Goal: Task Accomplishment & Management: Complete application form

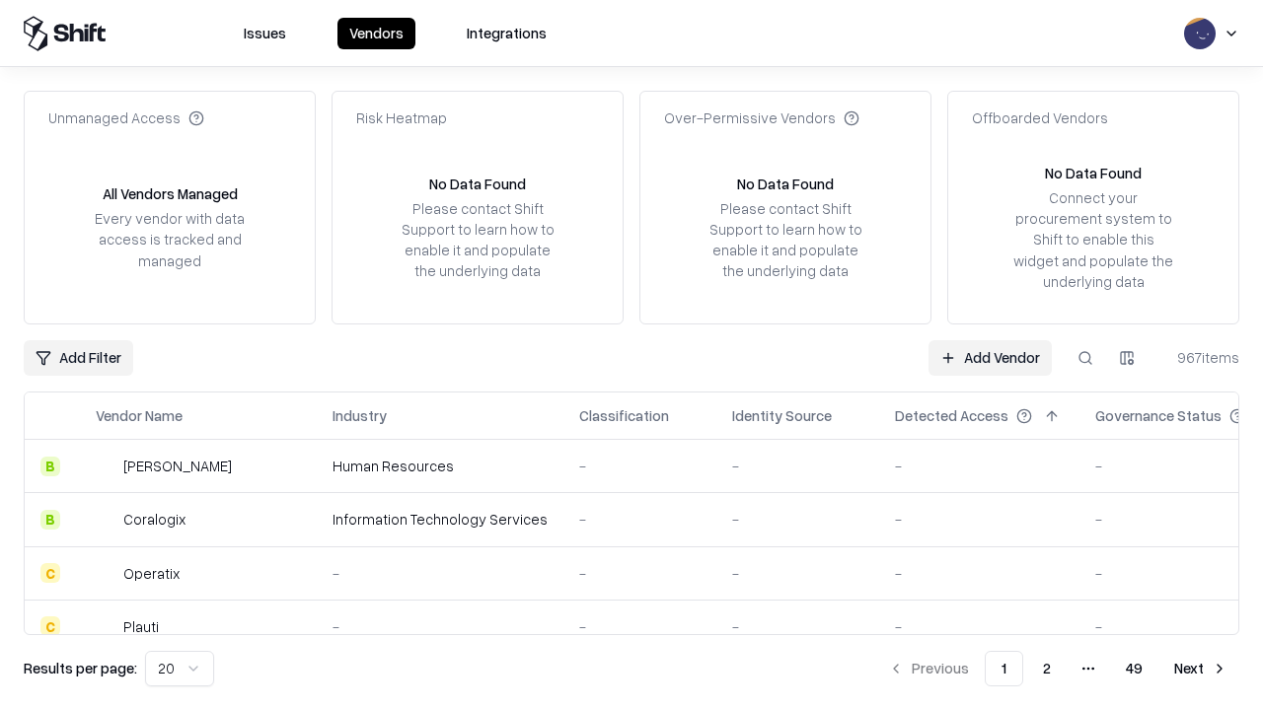
click at [990, 357] on link "Add Vendor" at bounding box center [990, 358] width 123 height 36
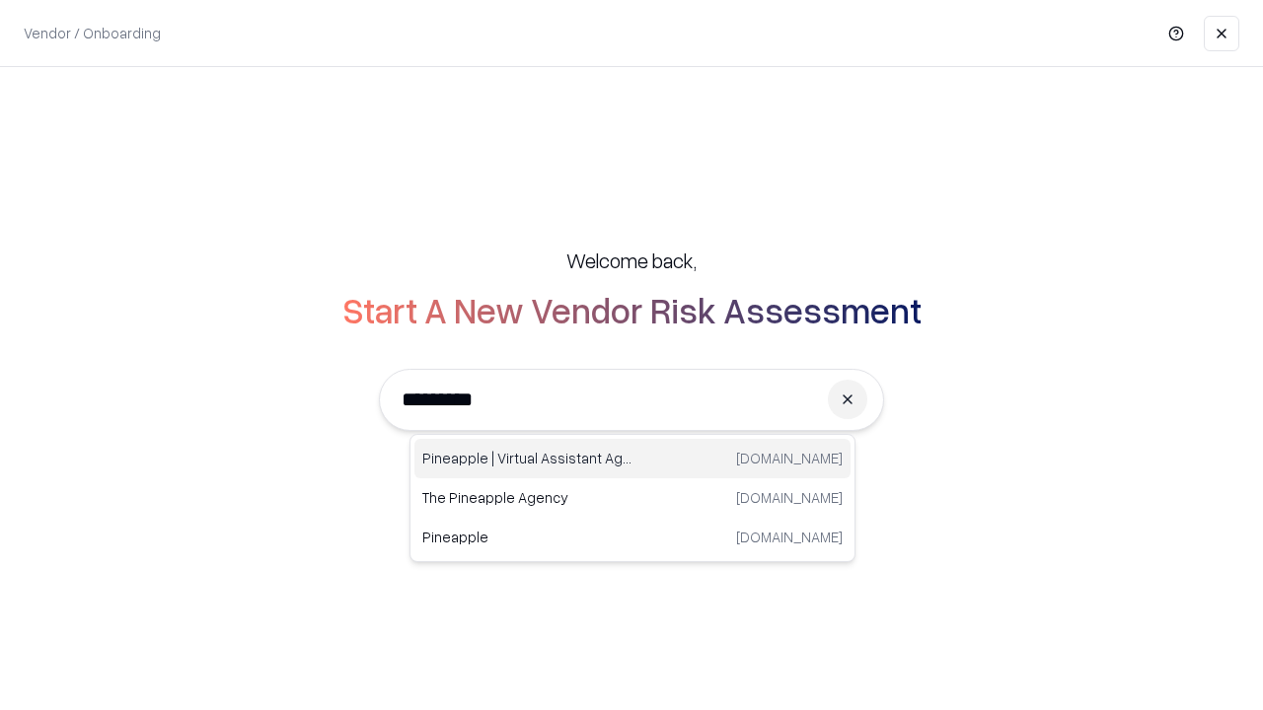
click at [633, 459] on div "Pineapple | Virtual Assistant Agency [DOMAIN_NAME]" at bounding box center [632, 458] width 436 height 39
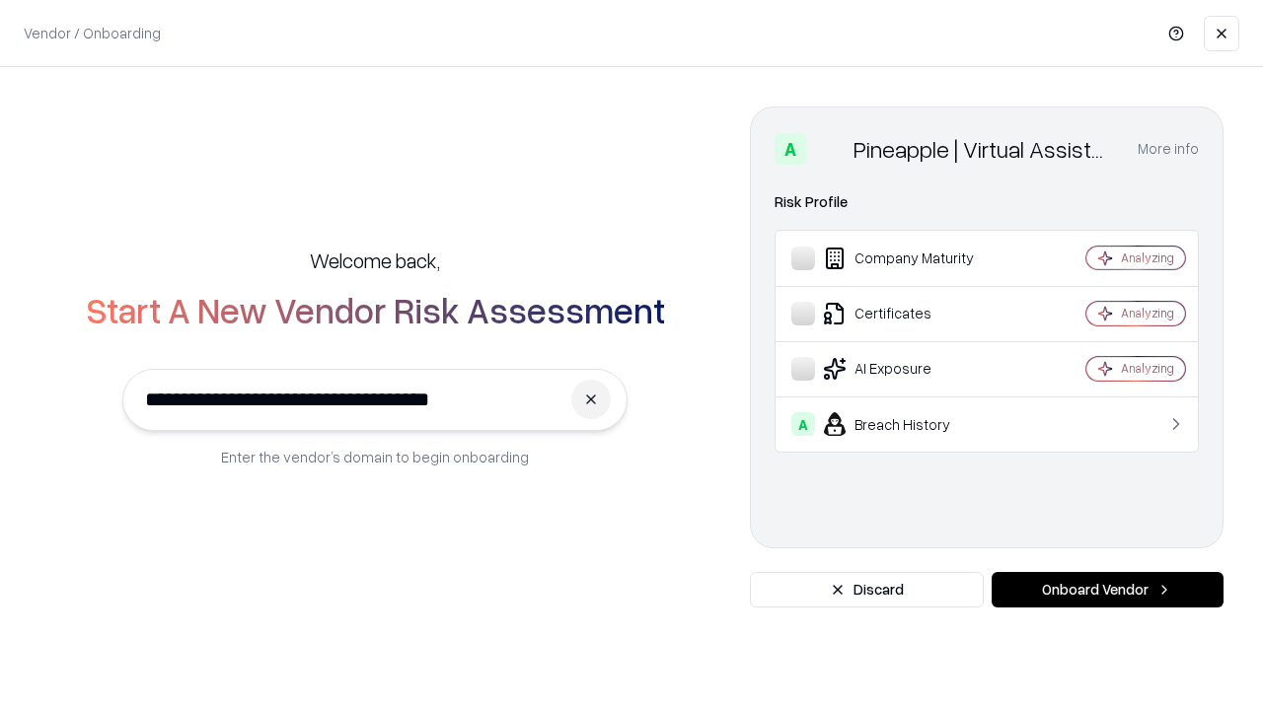
type input "**********"
click at [1107, 590] on button "Onboard Vendor" at bounding box center [1108, 590] width 232 height 36
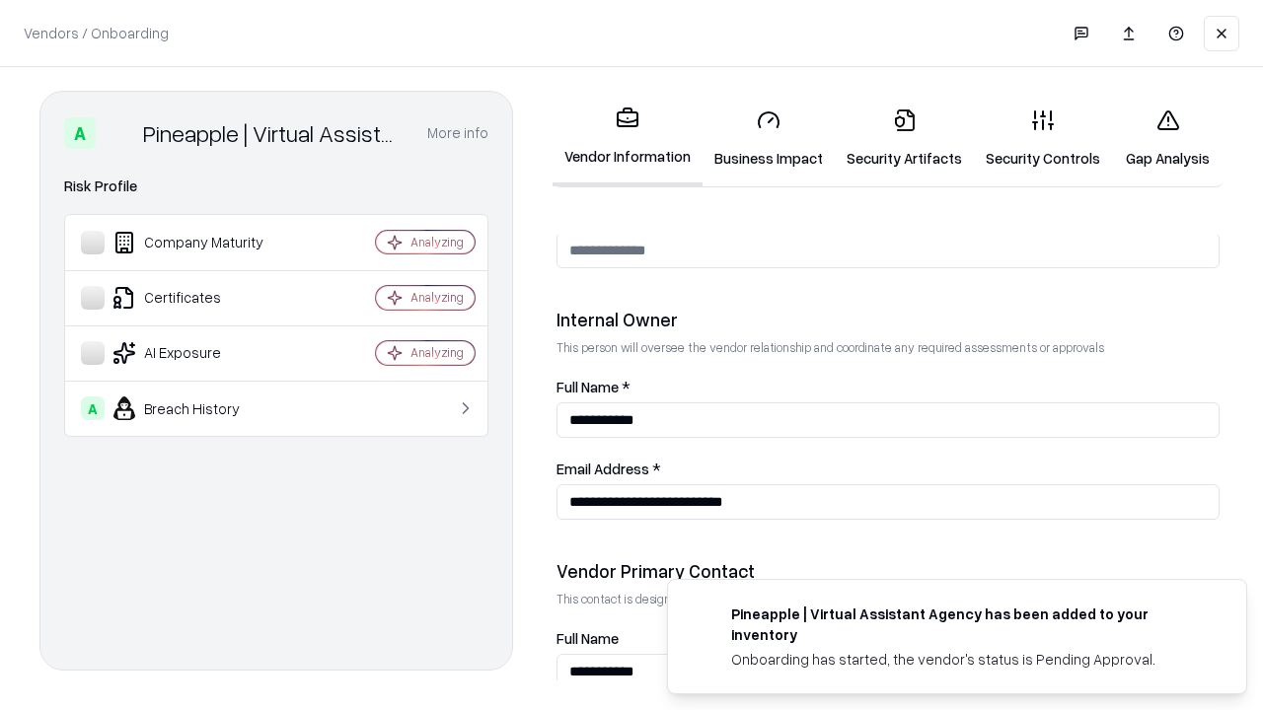
scroll to position [1022, 0]
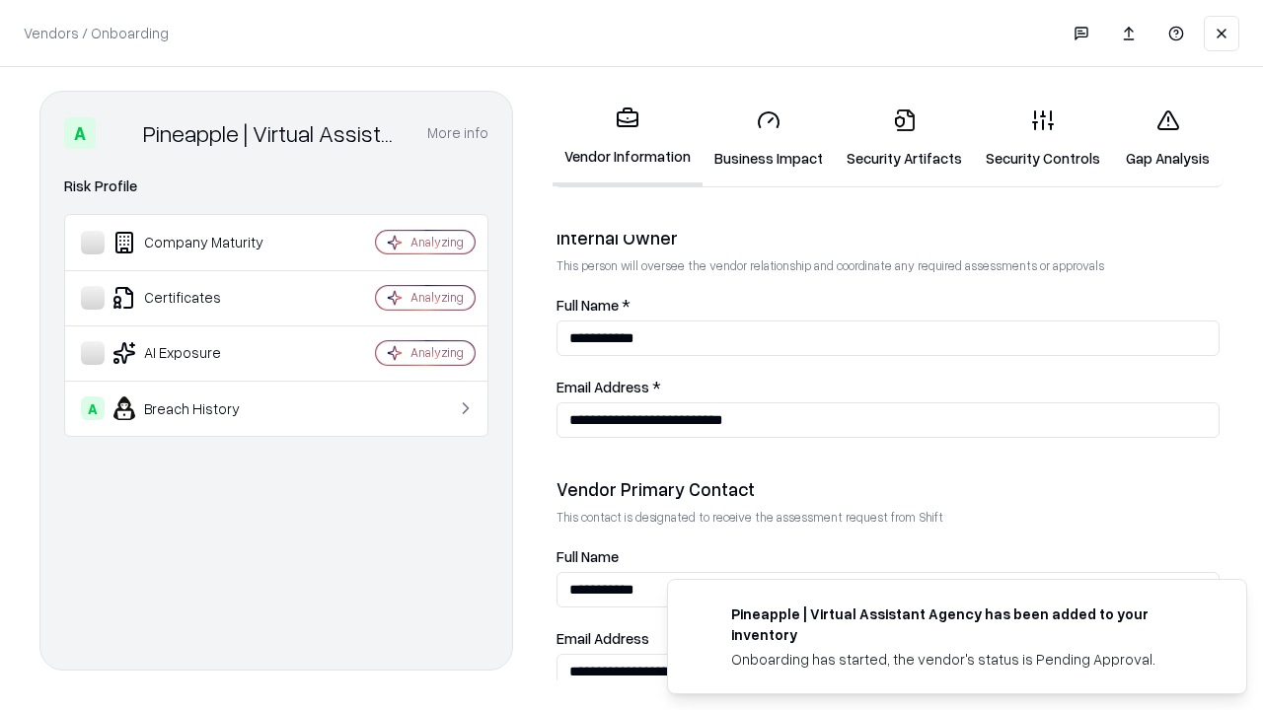
click at [769, 138] on link "Business Impact" at bounding box center [769, 139] width 132 height 92
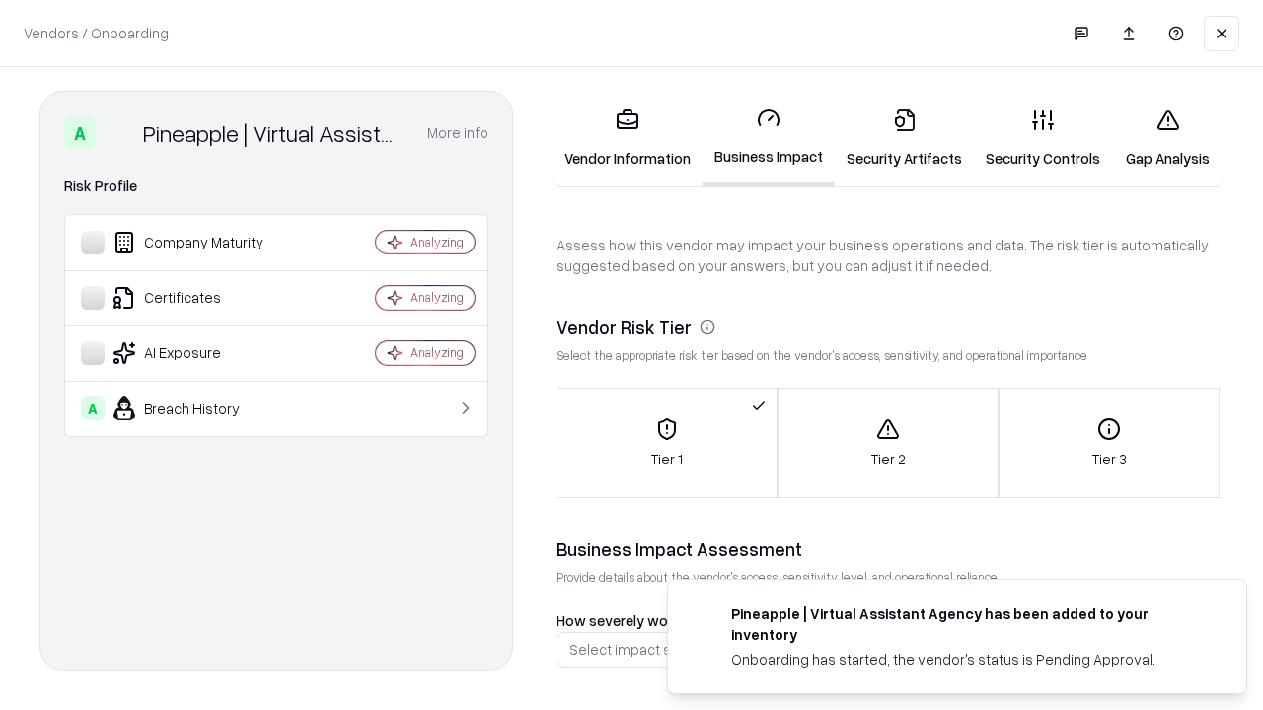
click at [904, 138] on link "Security Artifacts" at bounding box center [904, 139] width 139 height 92
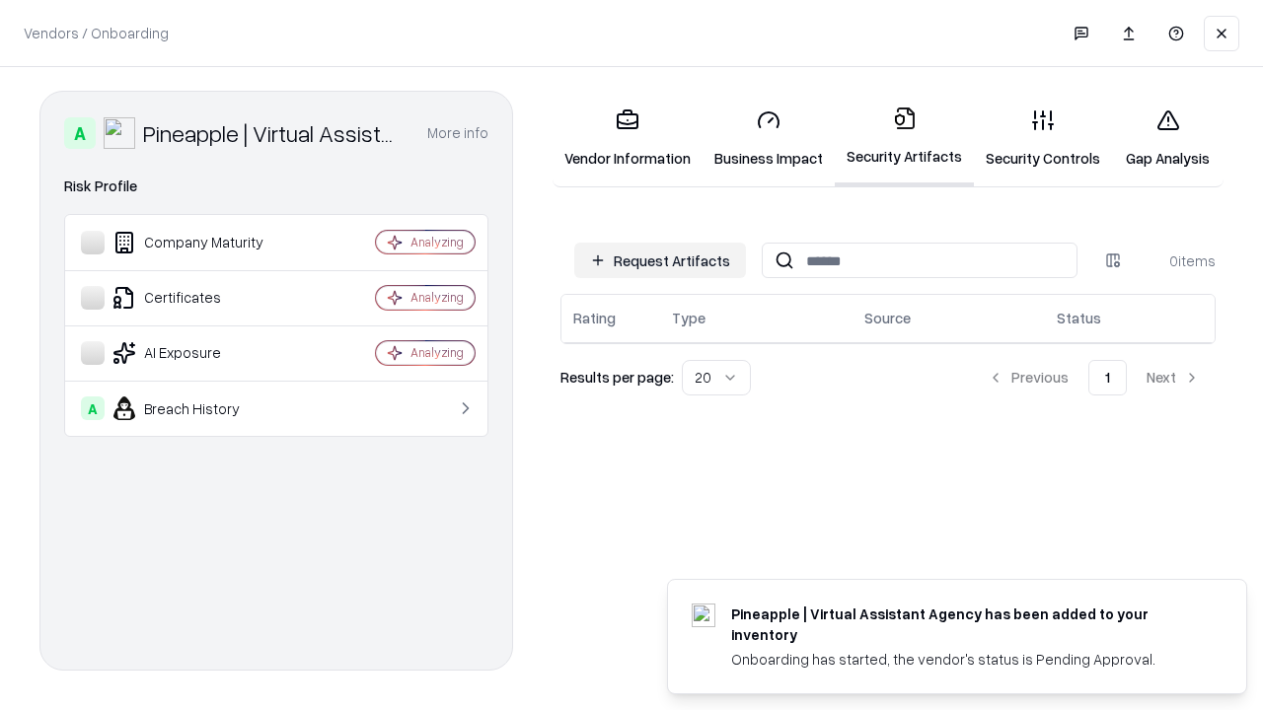
click at [660, 260] on button "Request Artifacts" at bounding box center [660, 261] width 172 height 36
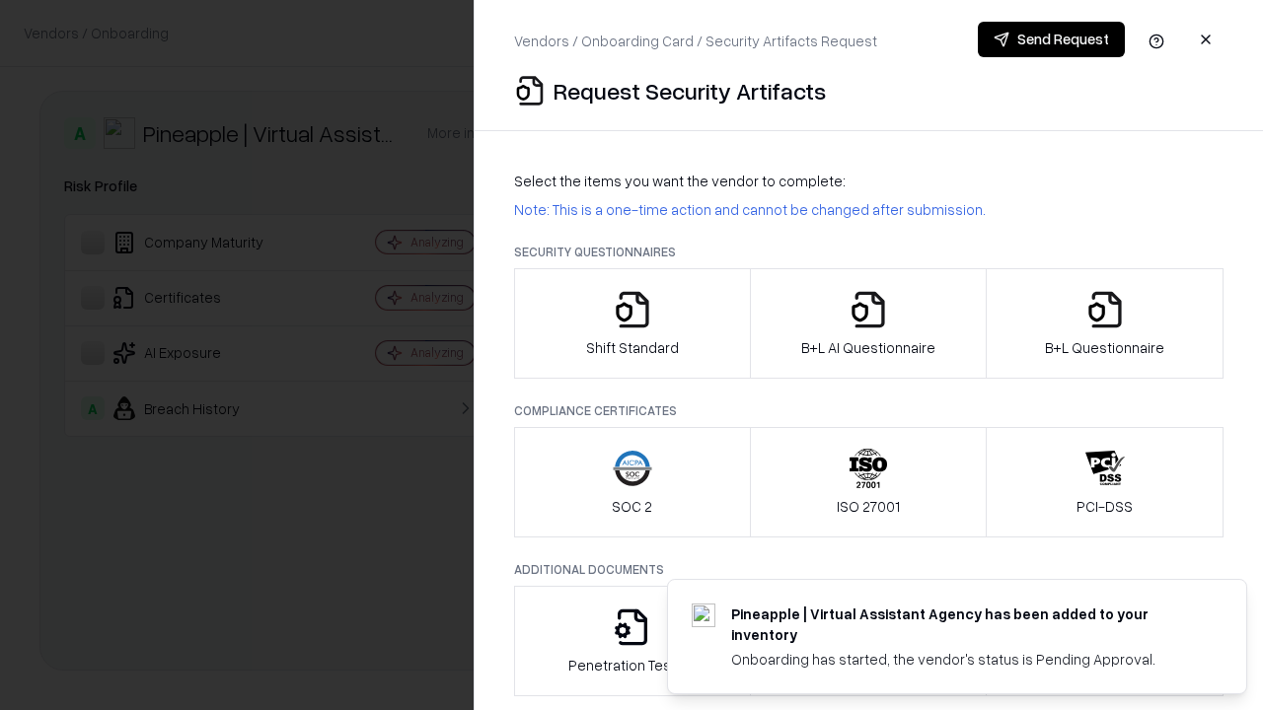
click at [632, 324] on icon "button" at bounding box center [632, 309] width 39 height 39
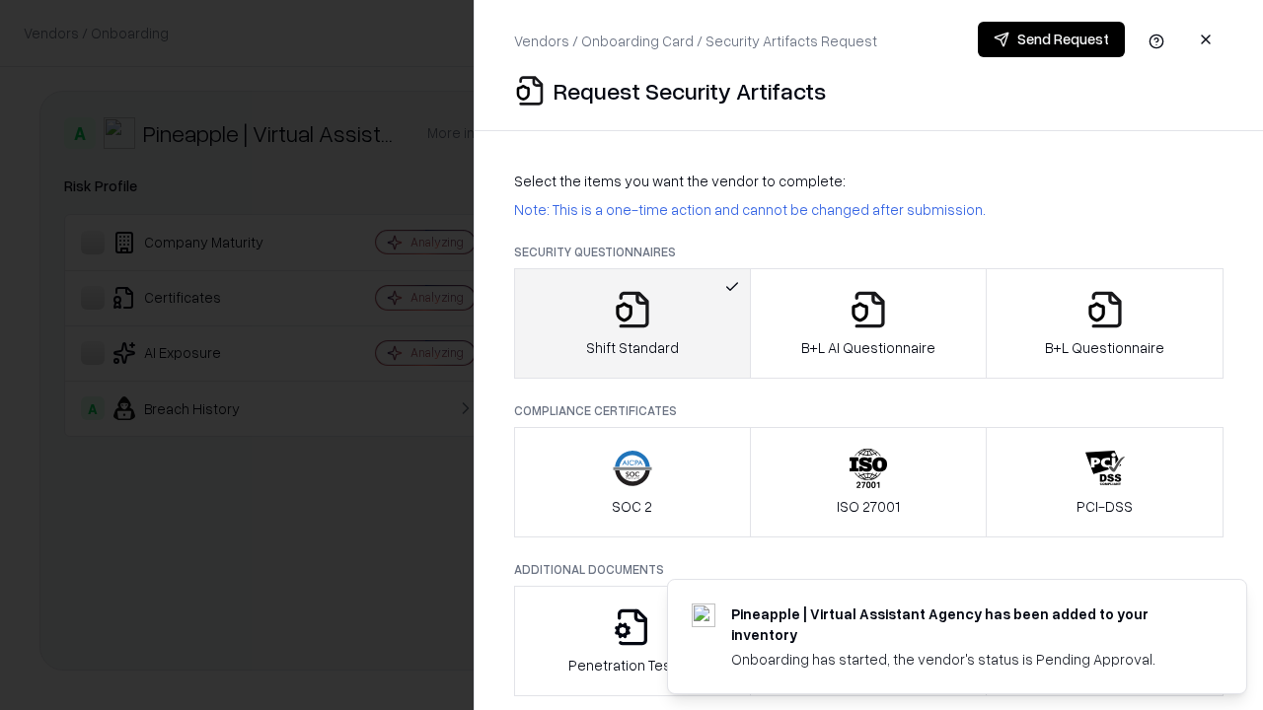
click at [1051, 39] on button "Send Request" at bounding box center [1051, 40] width 147 height 36
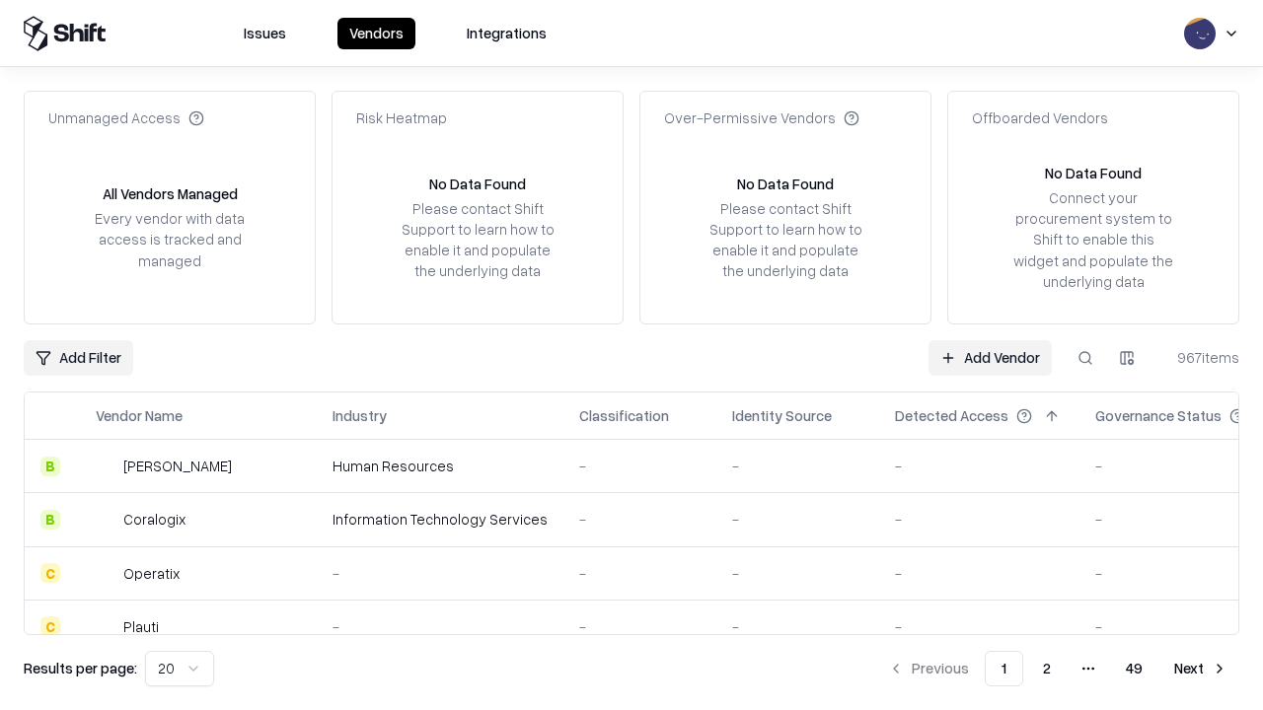
click at [1085, 357] on button at bounding box center [1086, 358] width 36 height 36
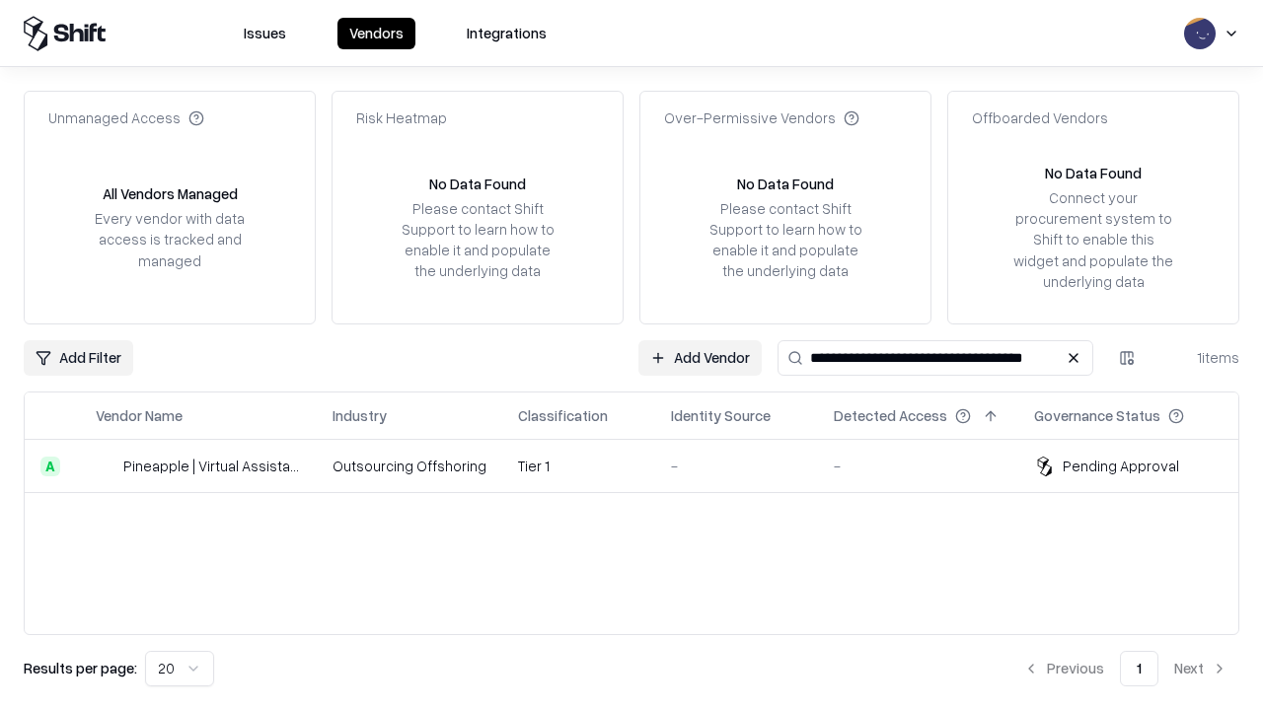
type input "**********"
click at [643, 466] on td "Tier 1" at bounding box center [578, 466] width 153 height 53
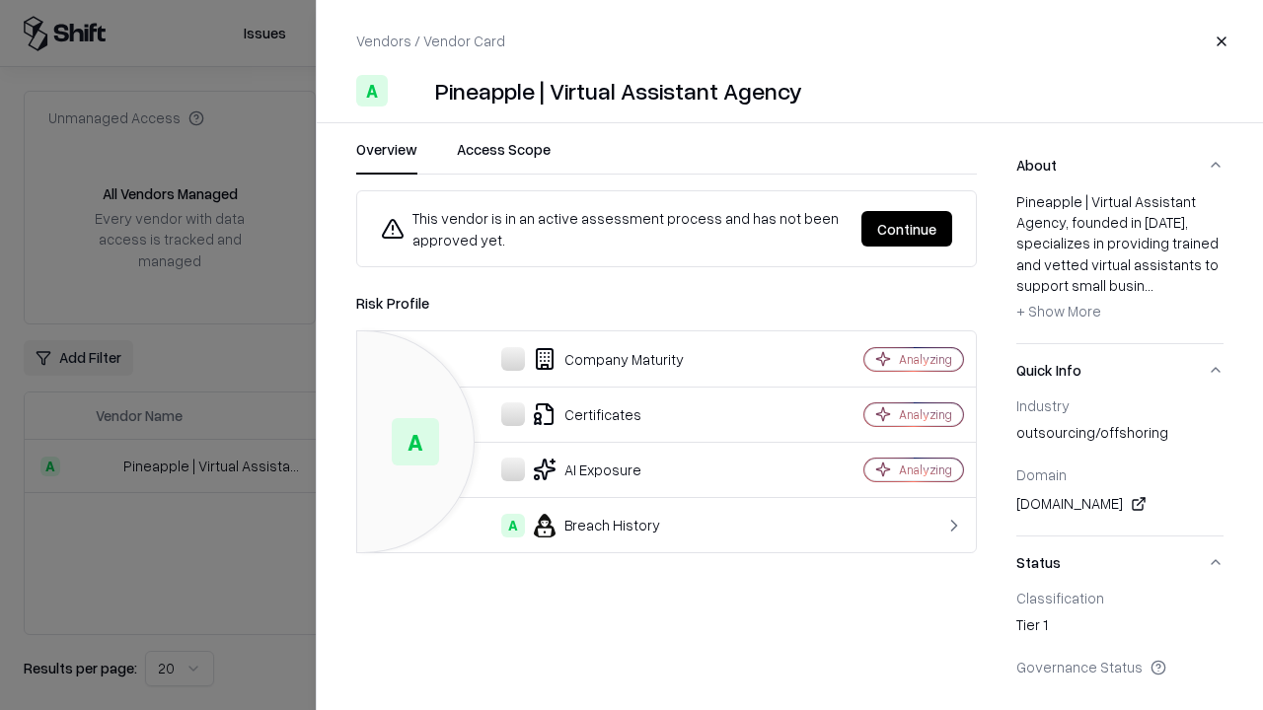
click at [907, 229] on button "Continue" at bounding box center [906, 229] width 91 height 36
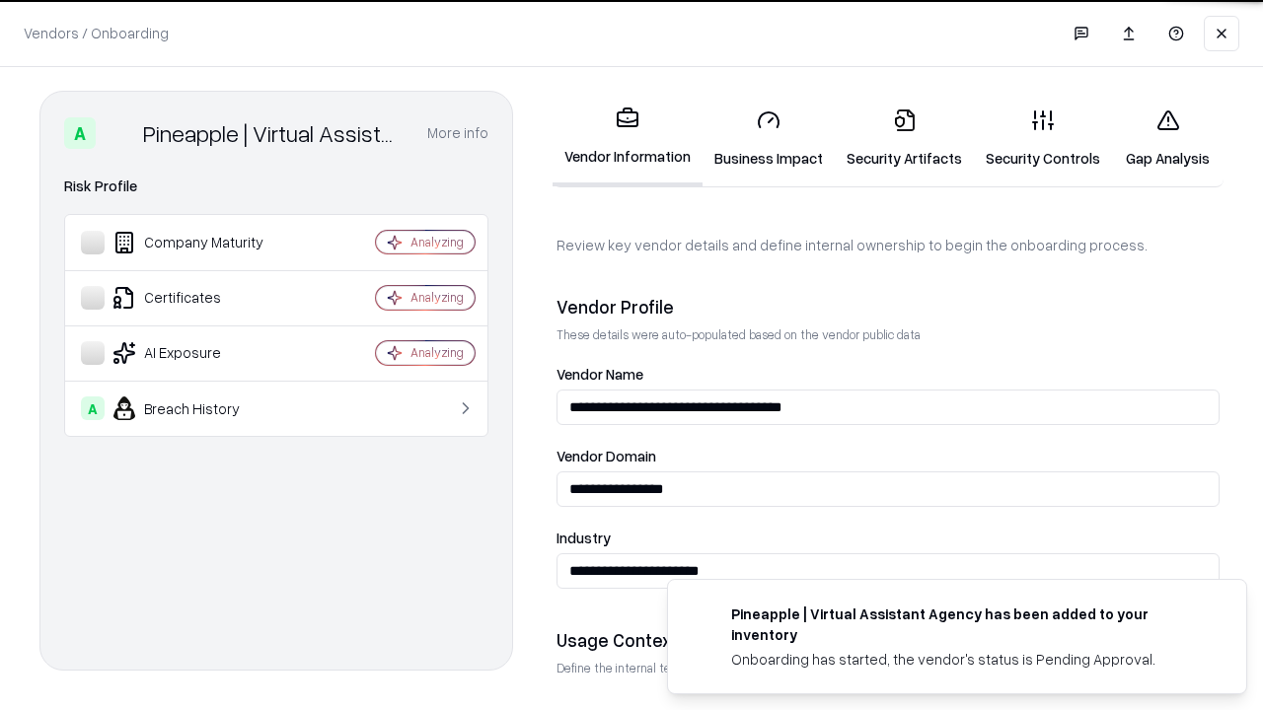
click at [904, 138] on link "Security Artifacts" at bounding box center [904, 139] width 139 height 92
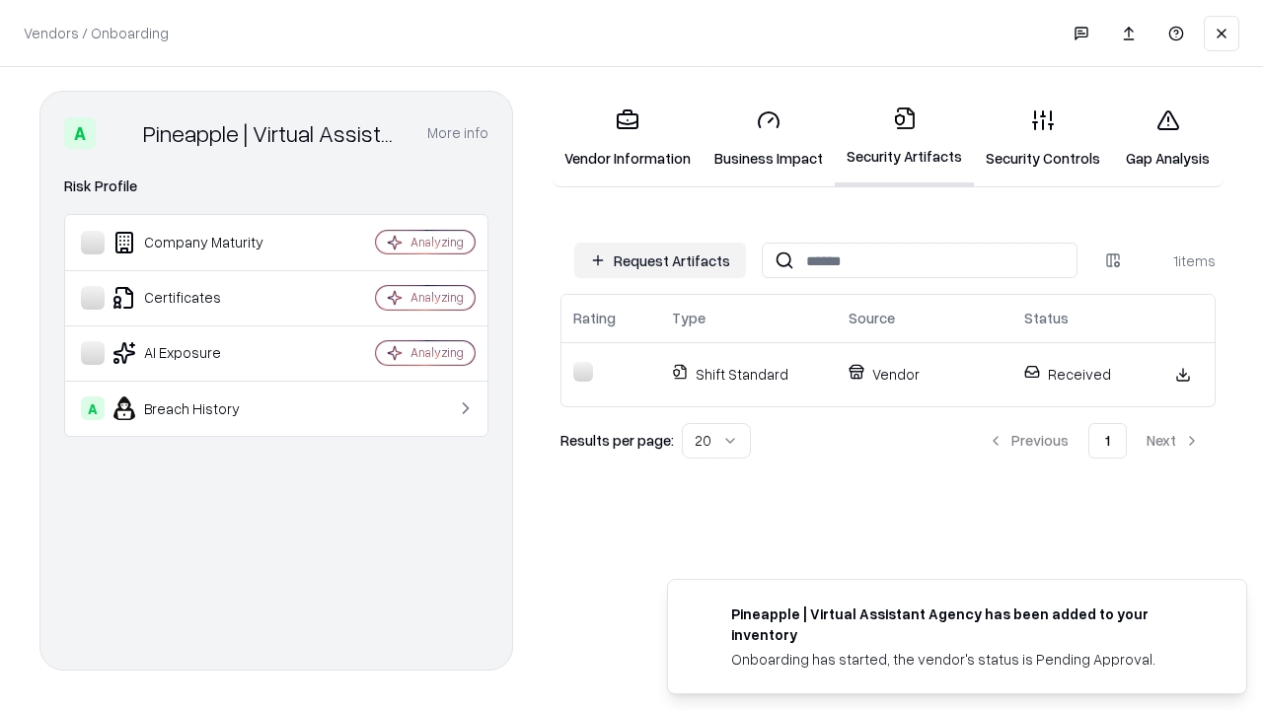
click at [1167, 138] on link "Gap Analysis" at bounding box center [1168, 139] width 112 height 92
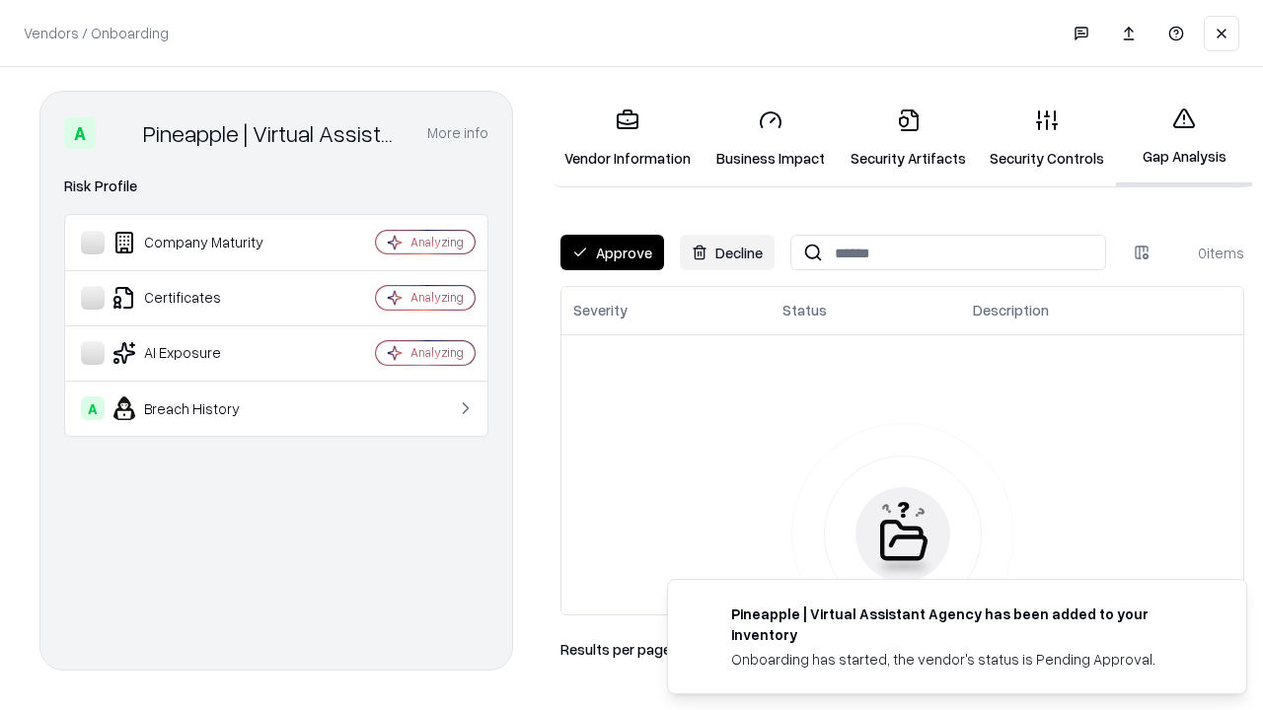
click at [612, 253] on button "Approve" at bounding box center [612, 253] width 104 height 36
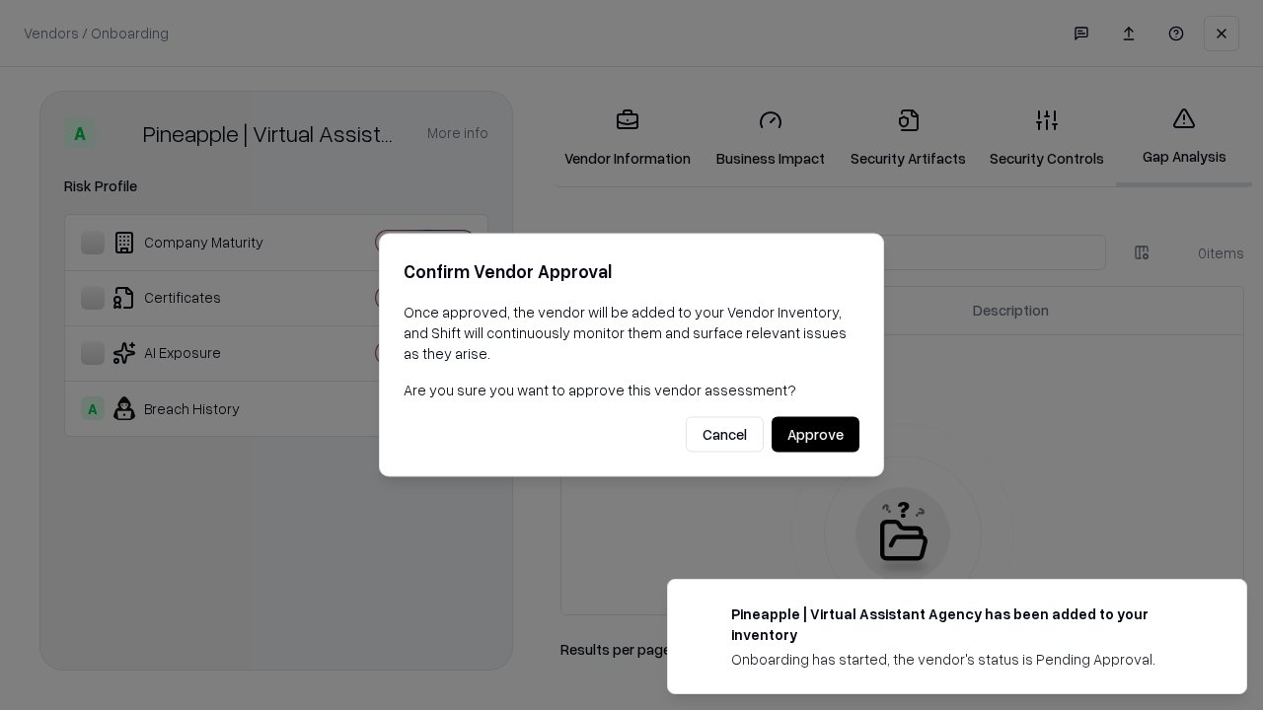
click at [815, 434] on button "Approve" at bounding box center [816, 435] width 88 height 36
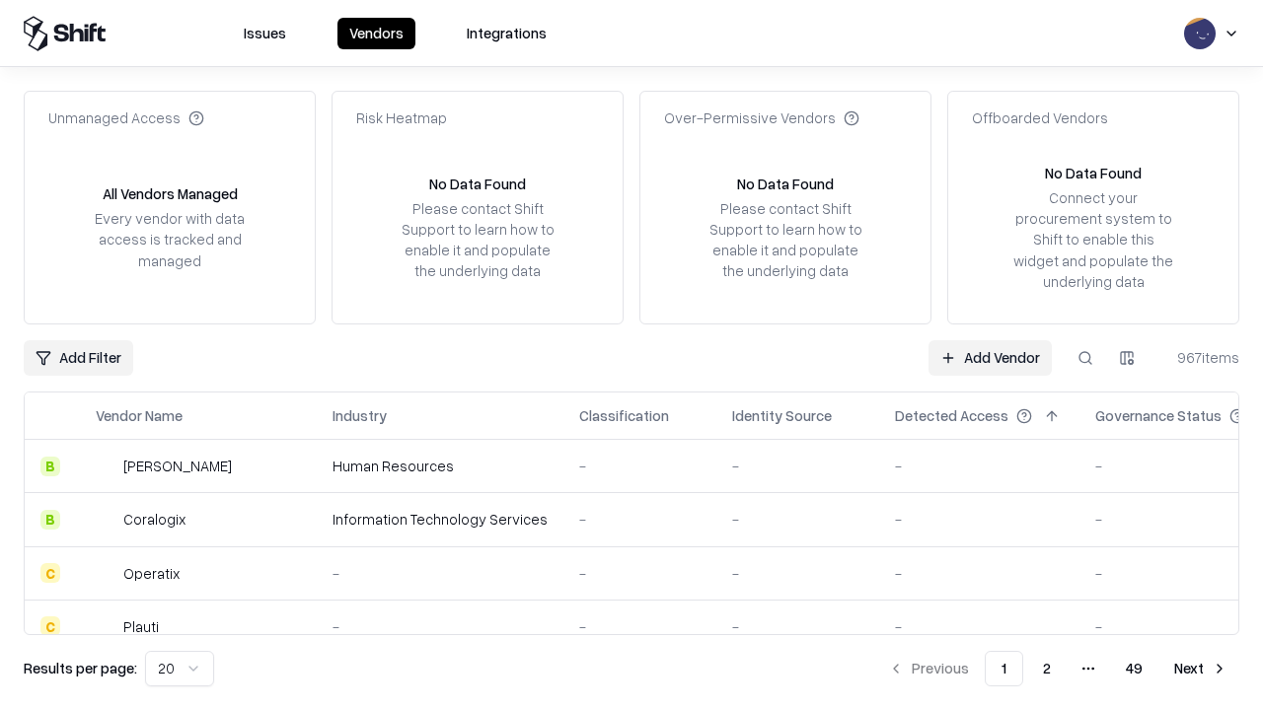
type input "**********"
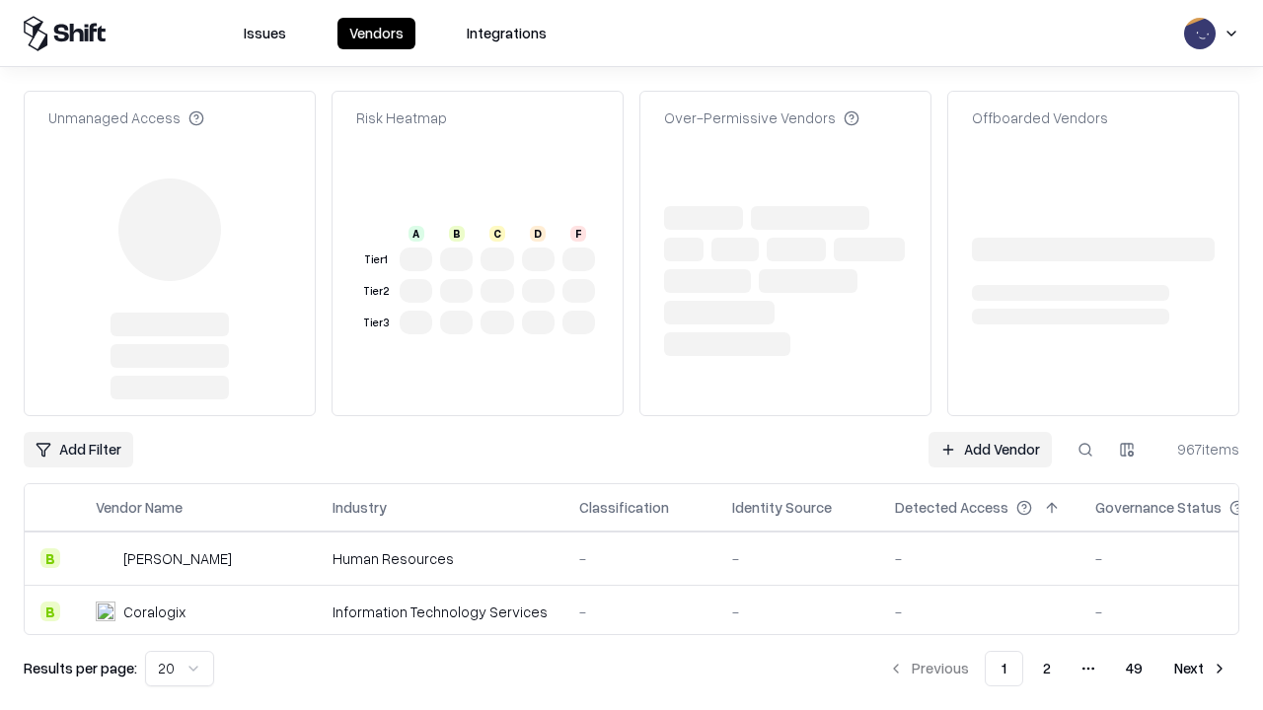
click at [990, 432] on link "Add Vendor" at bounding box center [990, 450] width 123 height 36
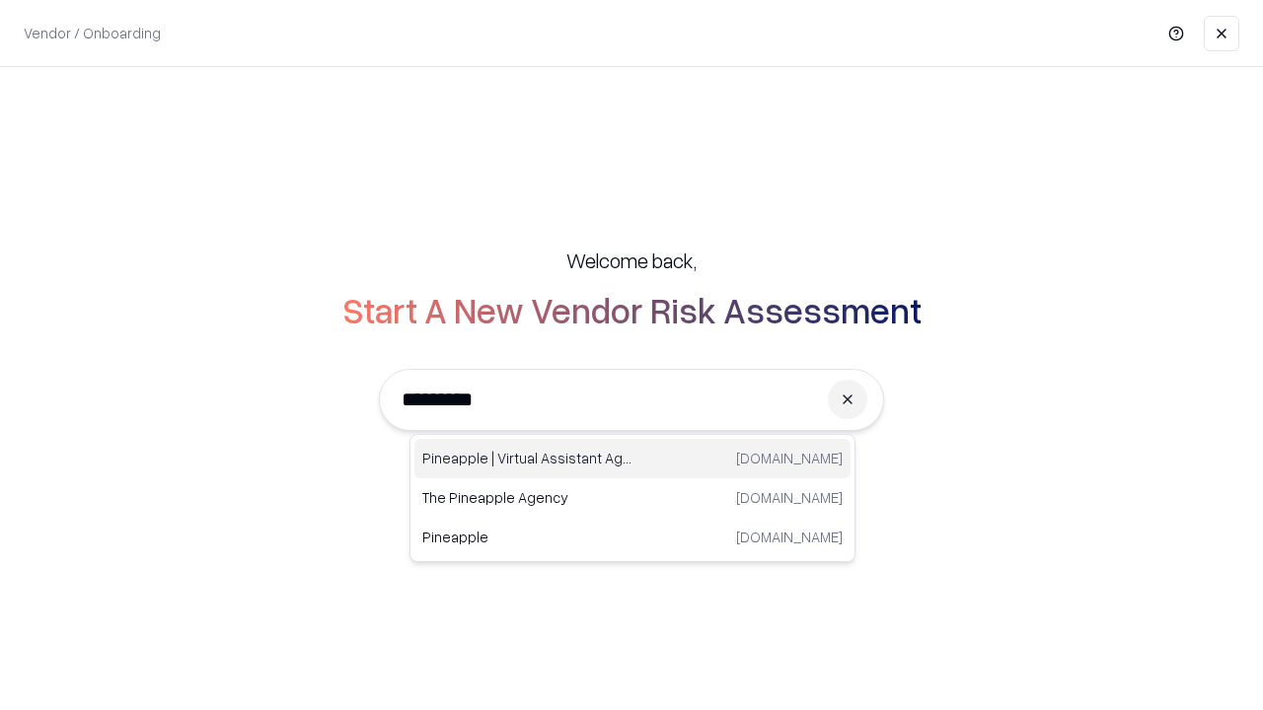
click at [633, 459] on div "Pineapple | Virtual Assistant Agency [DOMAIN_NAME]" at bounding box center [632, 458] width 436 height 39
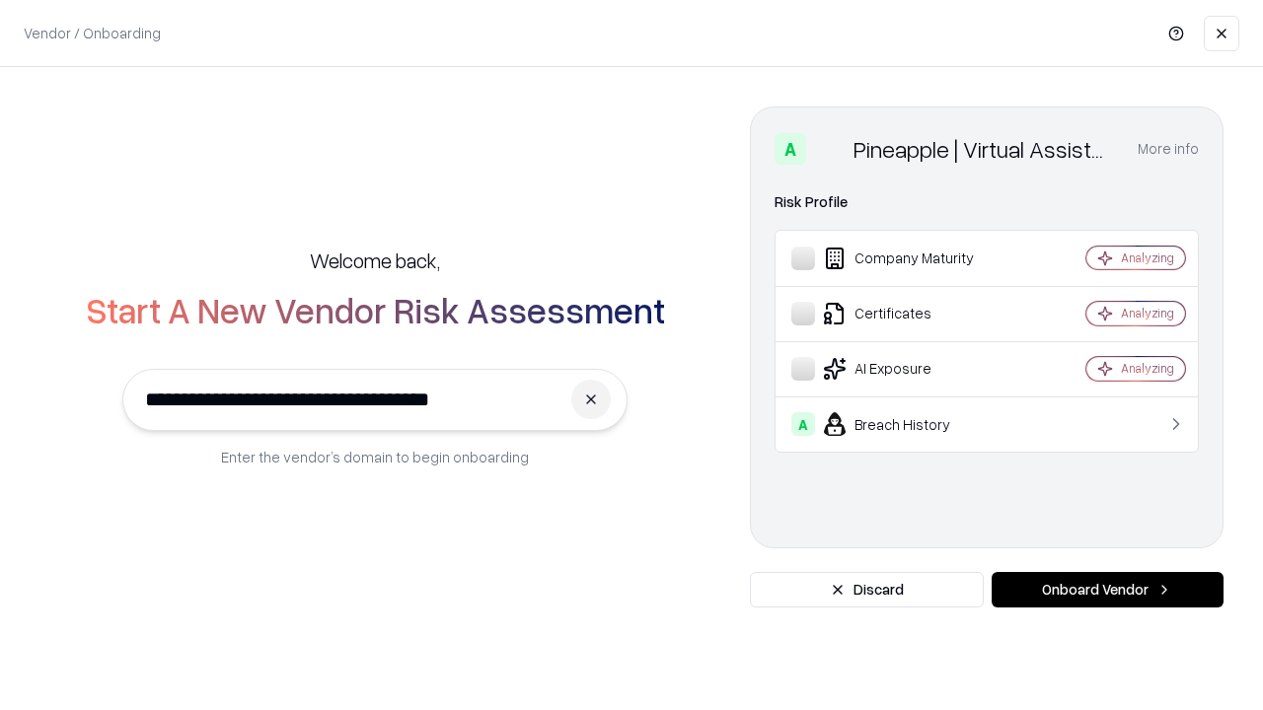
type input "**********"
click at [1107, 590] on button "Onboard Vendor" at bounding box center [1108, 590] width 232 height 36
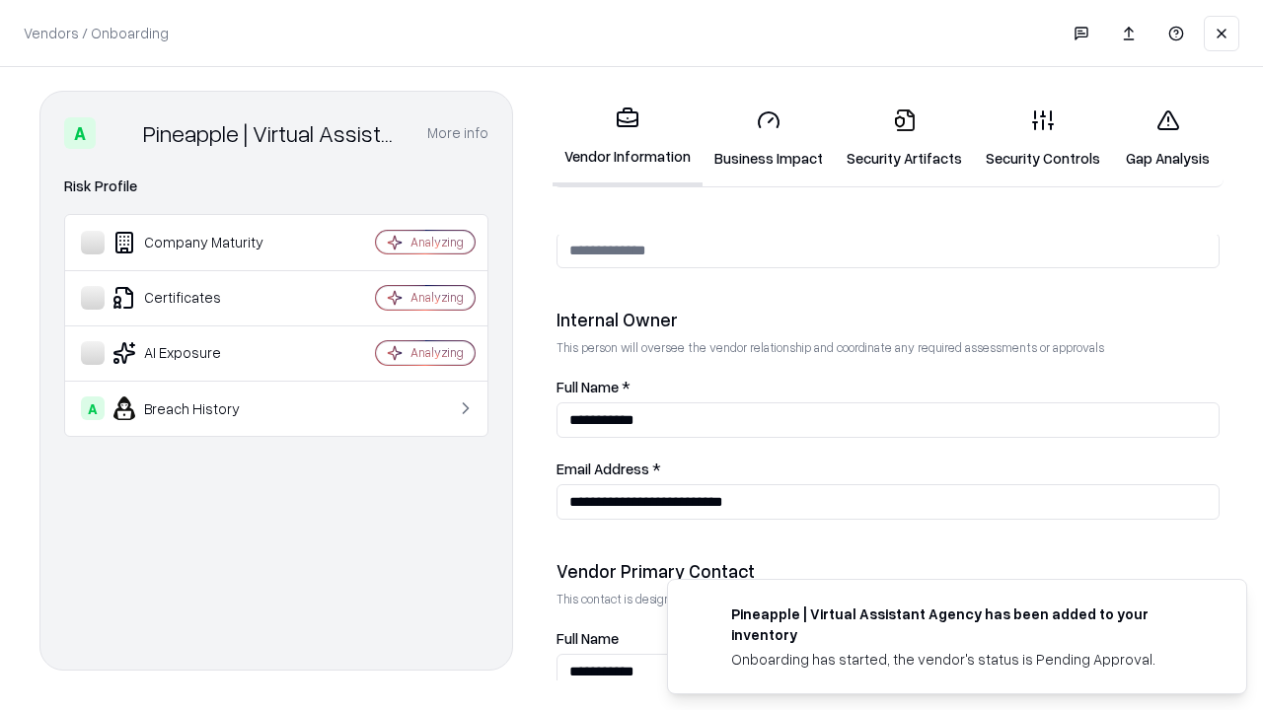
scroll to position [1022, 0]
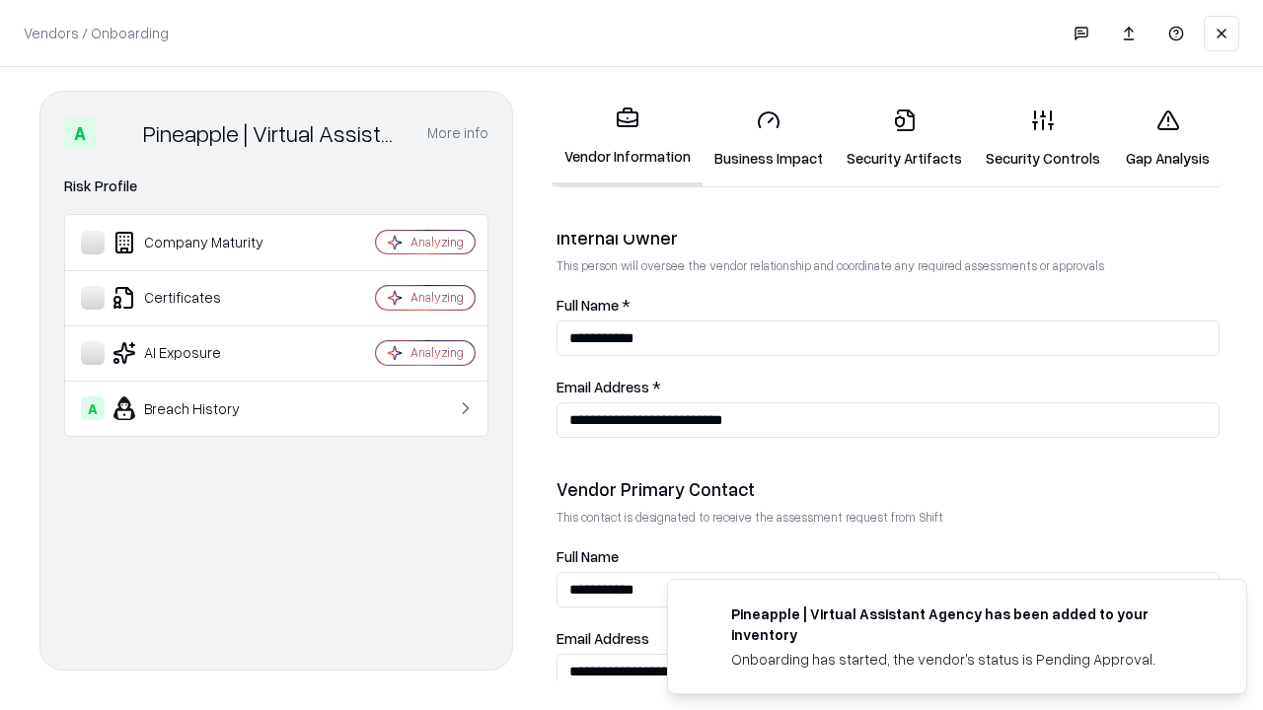
click at [1167, 138] on link "Gap Analysis" at bounding box center [1168, 139] width 112 height 92
